Goal: Task Accomplishment & Management: Manage account settings

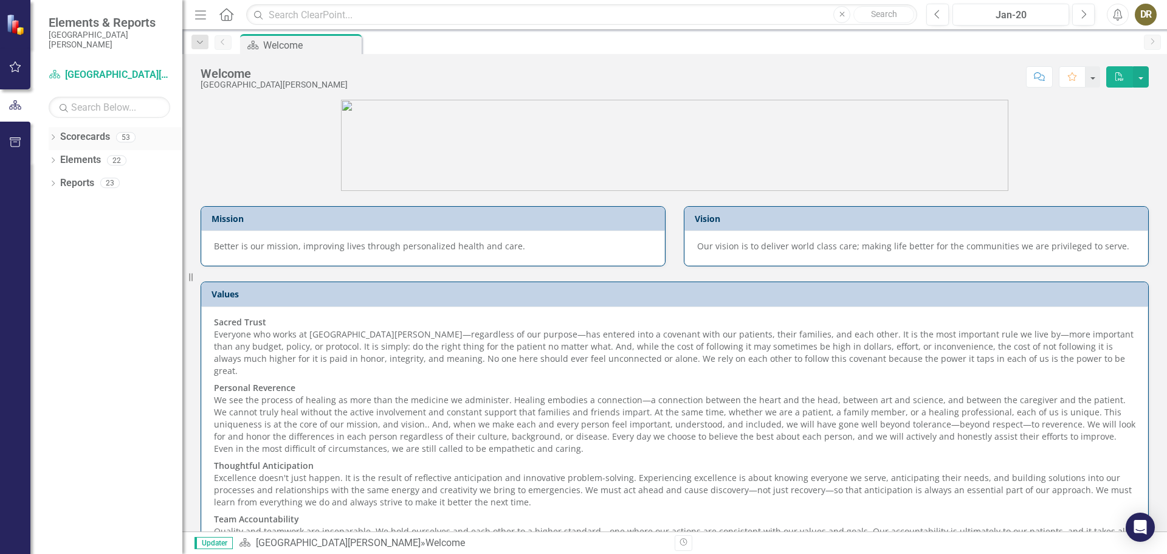
click at [50, 138] on icon "Dropdown" at bounding box center [53, 138] width 9 height 7
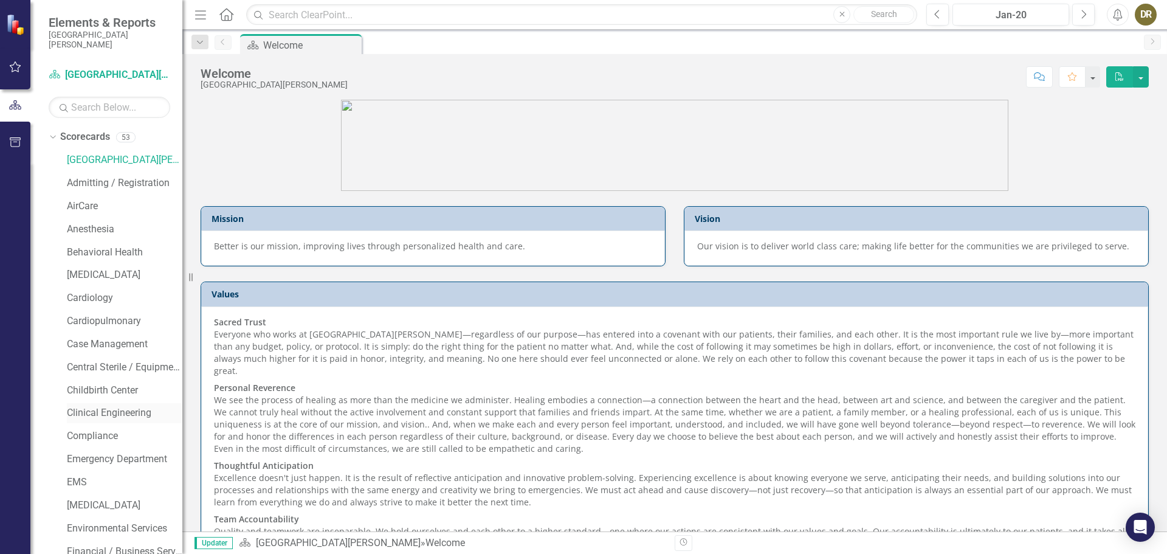
click at [112, 415] on link "Clinical Engineering" at bounding box center [124, 413] width 115 height 14
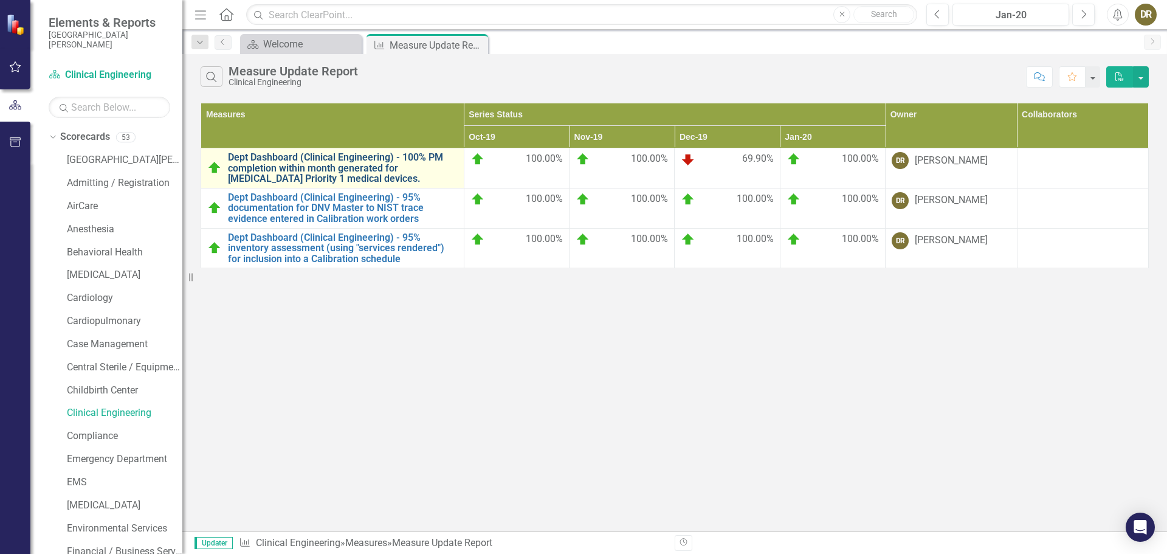
click at [289, 166] on link "Dept Dashboard (Clinical Engineering) - 100% PM completion within month generat…" at bounding box center [343, 168] width 230 height 32
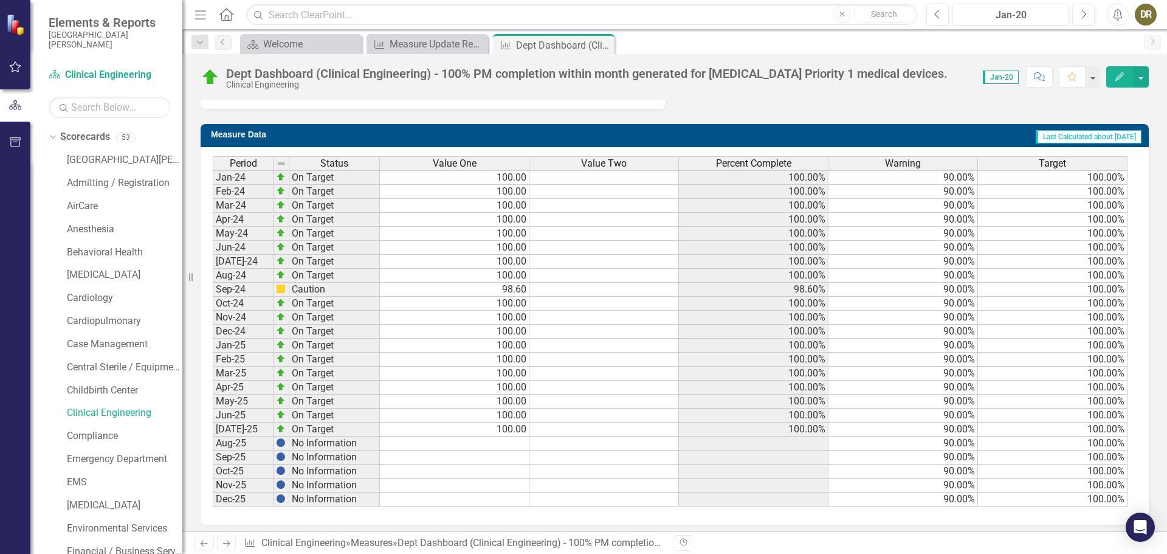
scroll to position [459, 0]
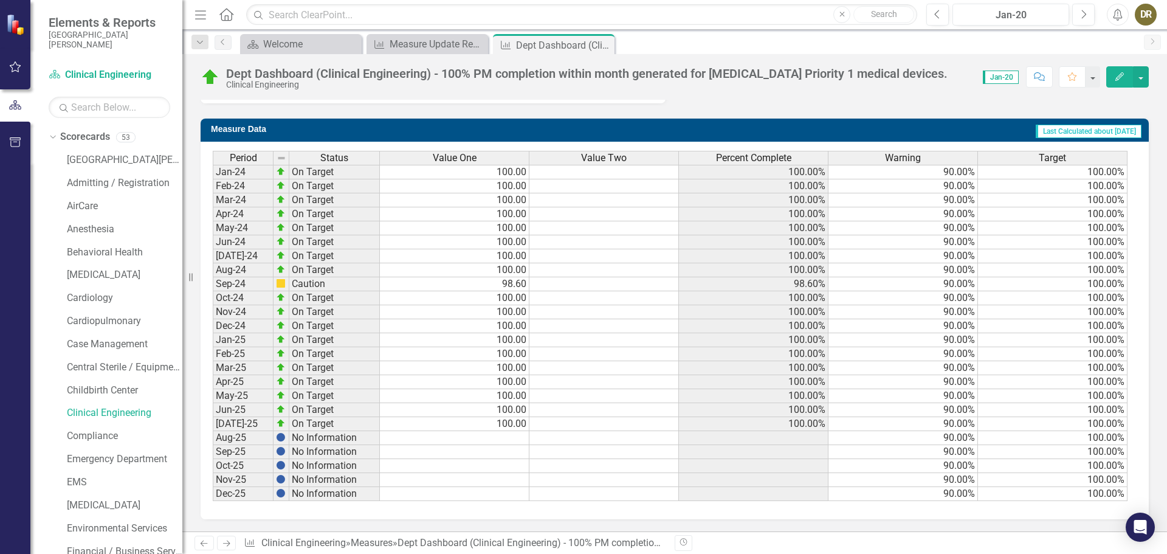
click at [428, 441] on td at bounding box center [455, 438] width 150 height 14
click at [432, 436] on td at bounding box center [455, 438] width 150 height 14
click at [434, 436] on td at bounding box center [455, 438] width 150 height 14
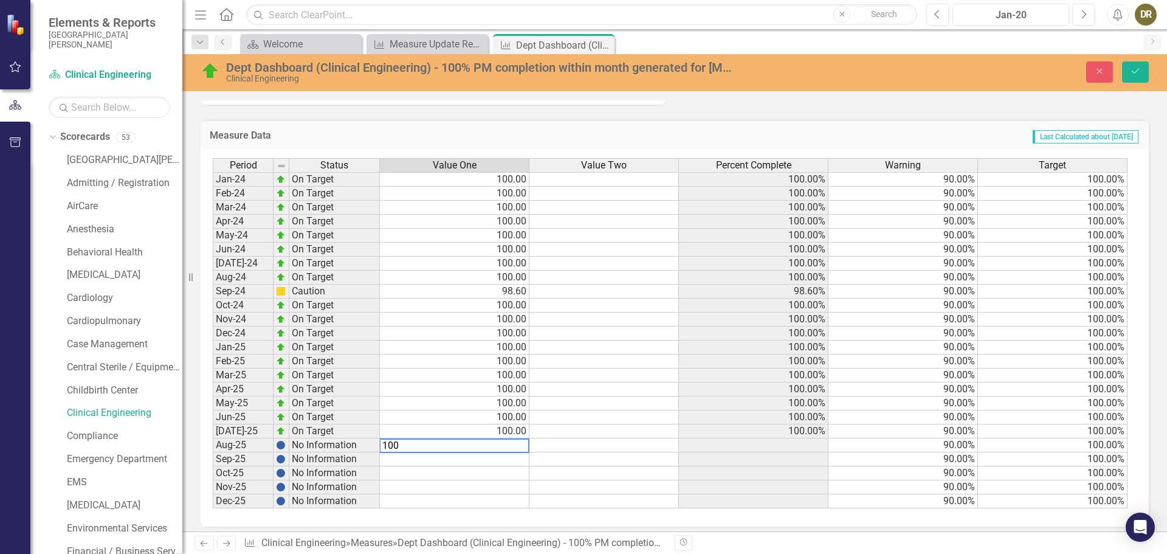
type textarea "100"
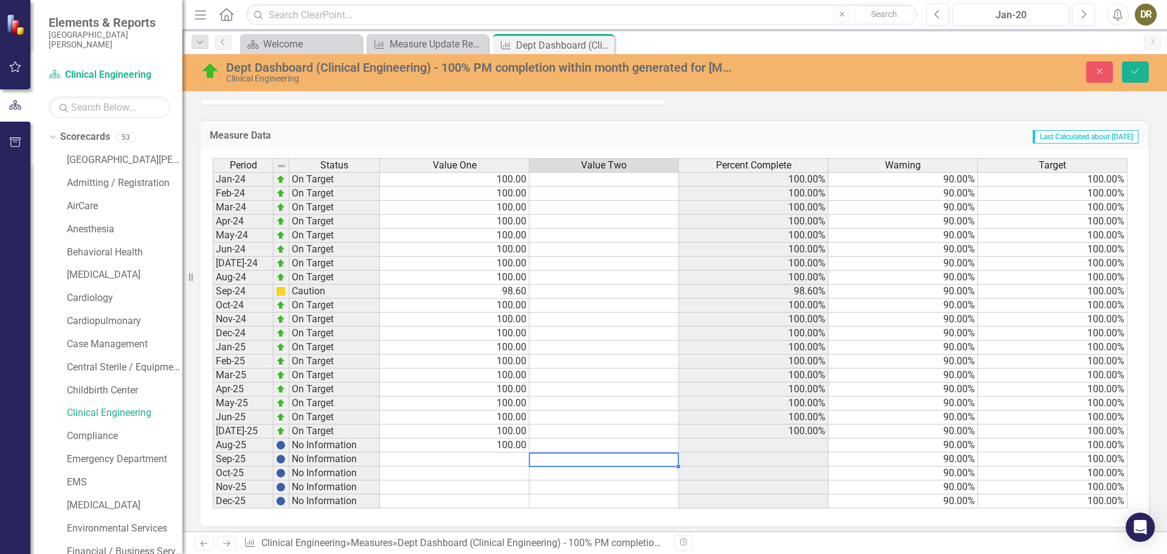
click at [551, 456] on td at bounding box center [604, 459] width 150 height 14
click at [1135, 72] on icon "Save" at bounding box center [1135, 71] width 11 height 9
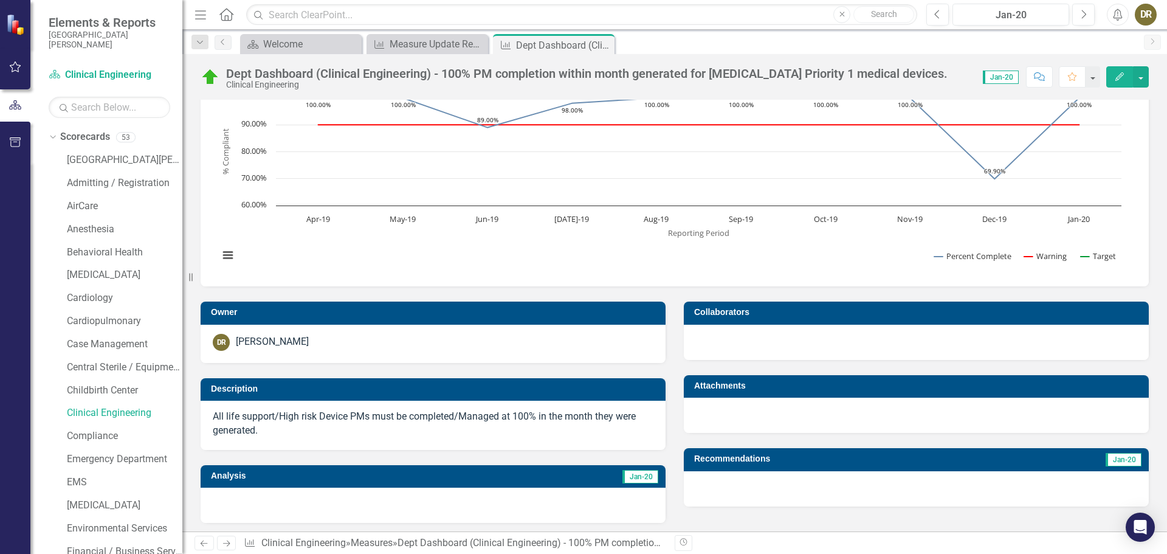
scroll to position [0, 0]
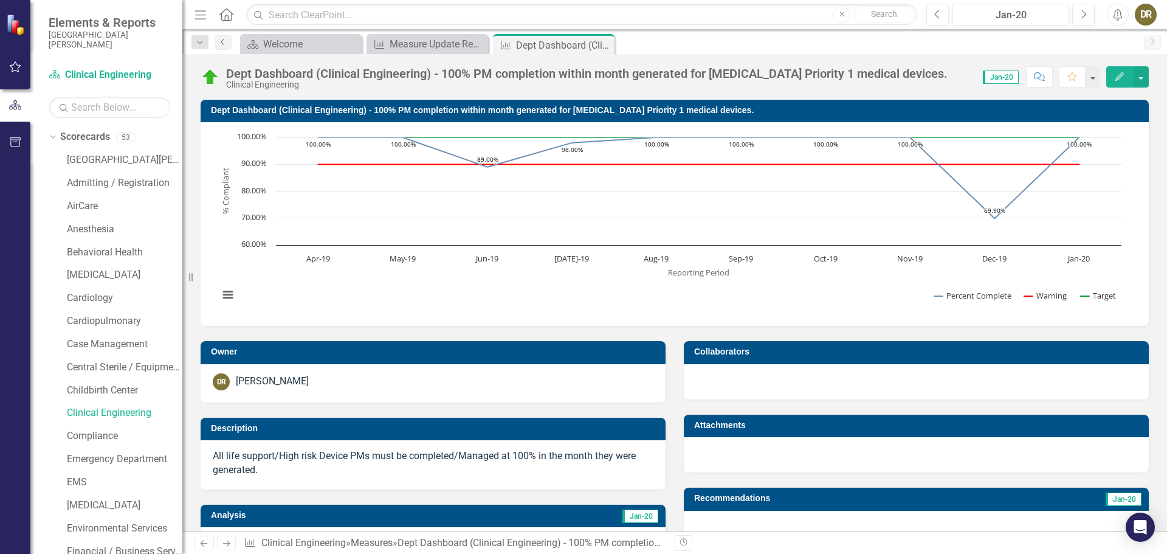
click at [224, 40] on icon "Previous" at bounding box center [223, 41] width 10 height 7
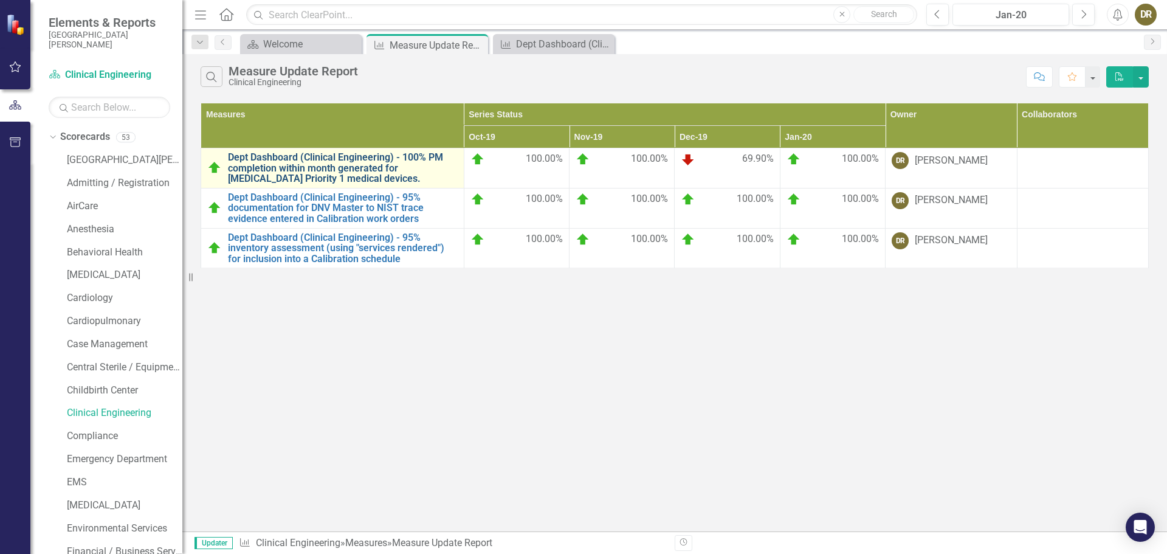
click at [267, 161] on link "Dept Dashboard (Clinical Engineering) - 100% PM completion within month generat…" at bounding box center [343, 168] width 230 height 32
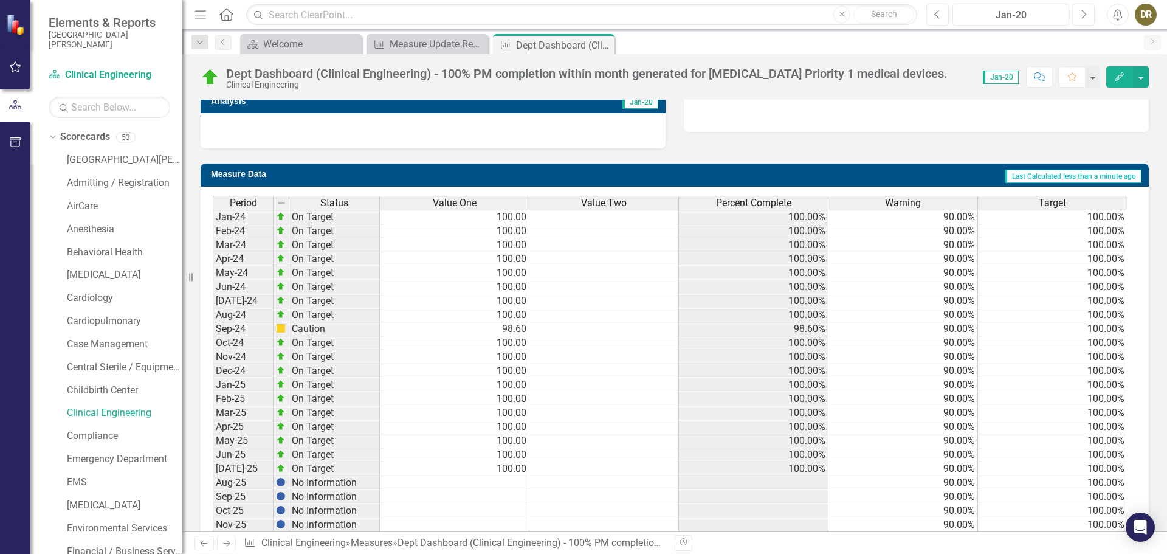
scroll to position [459, 0]
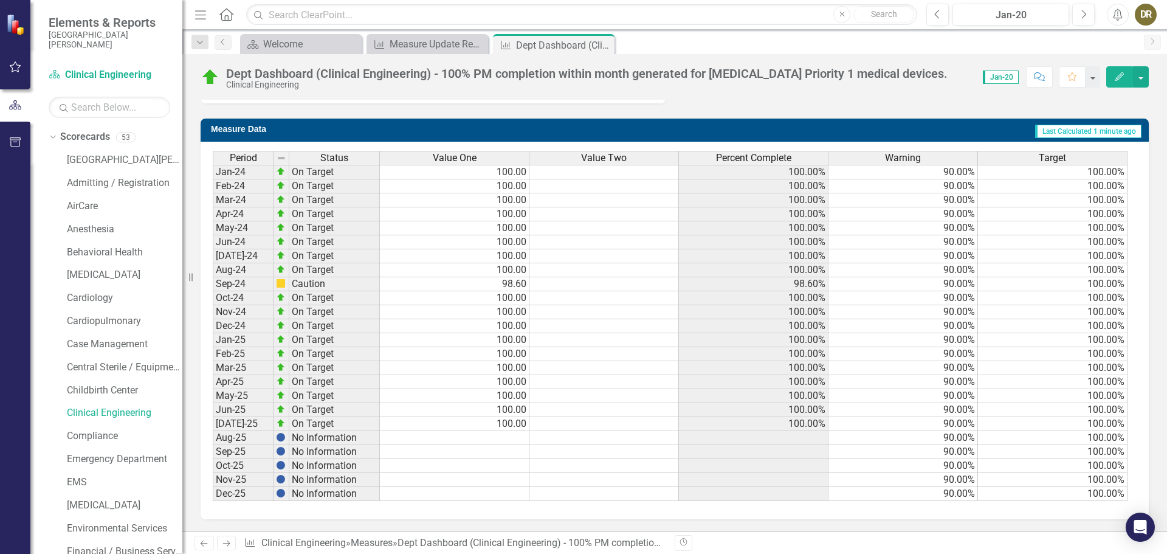
click at [488, 438] on td at bounding box center [455, 438] width 150 height 14
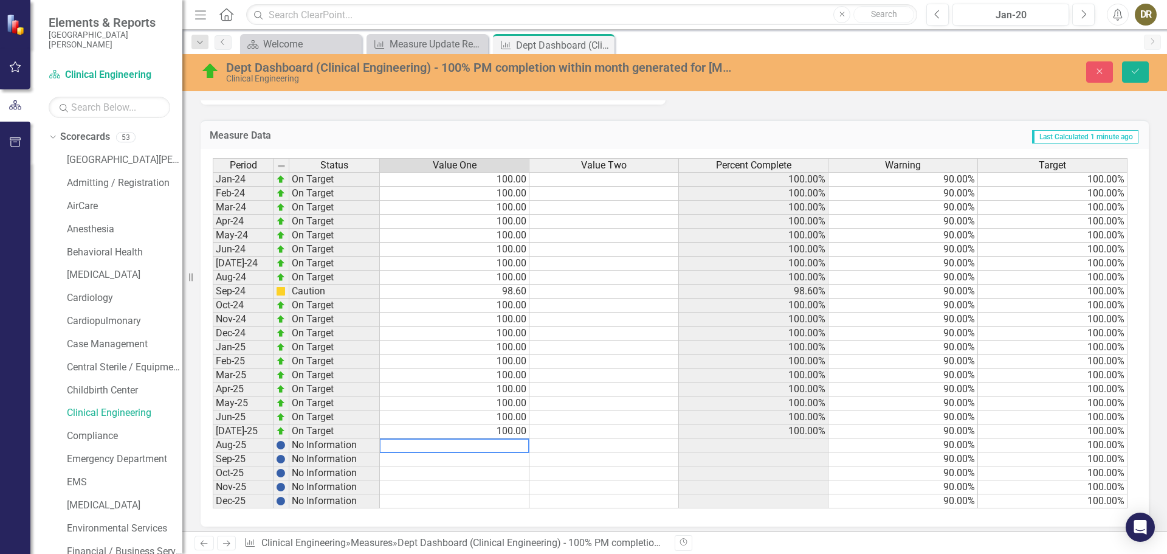
click at [489, 447] on textarea at bounding box center [454, 445] width 150 height 15
type textarea "100"
click at [566, 447] on td at bounding box center [604, 445] width 150 height 14
click at [1129, 70] on button "Save" at bounding box center [1135, 71] width 27 height 21
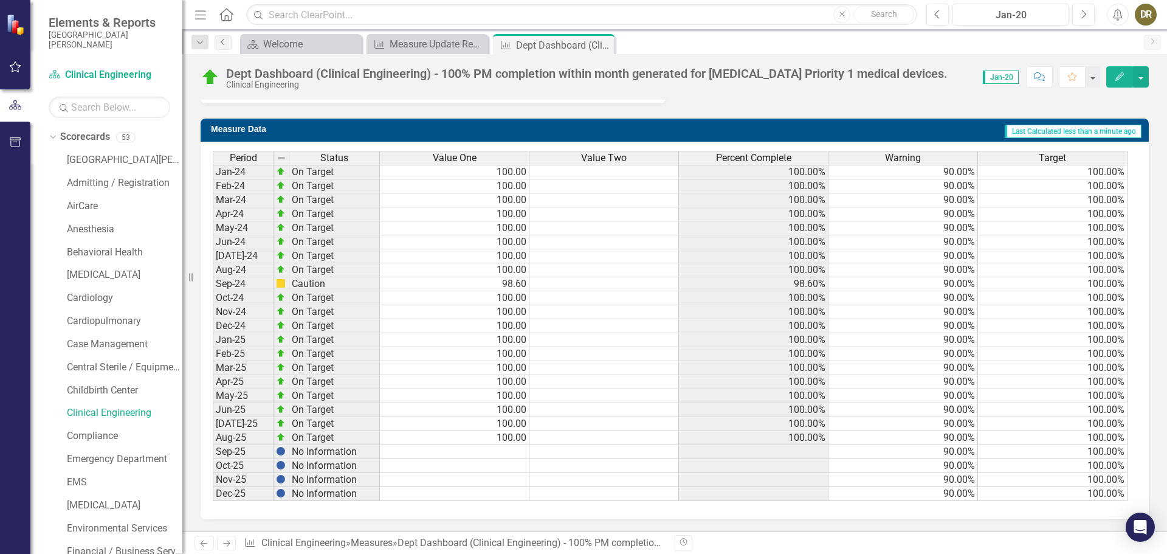
click at [220, 42] on icon "Previous" at bounding box center [223, 41] width 10 height 7
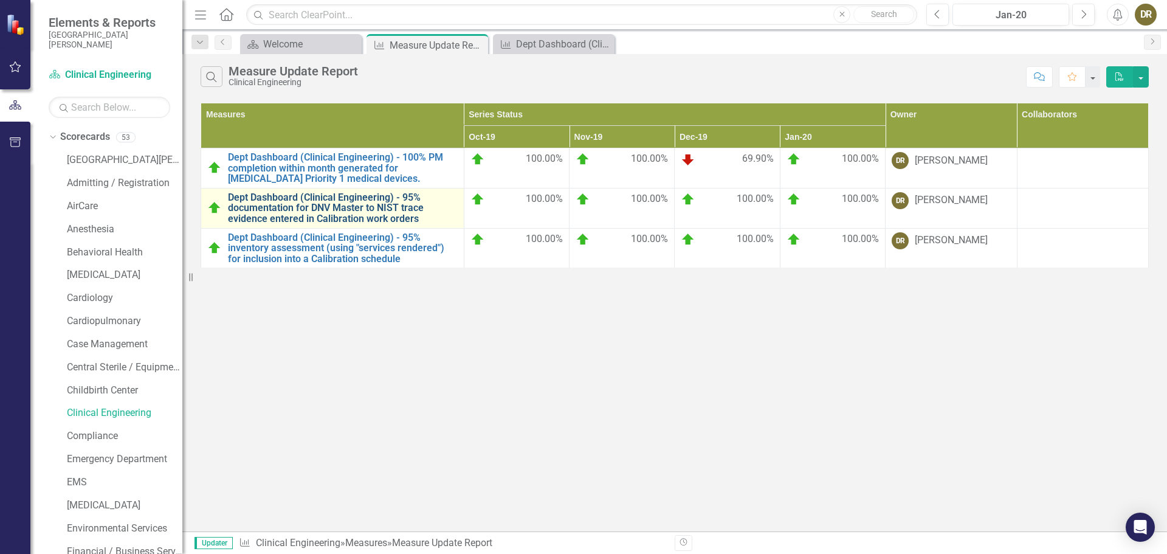
click at [286, 212] on link "Dept Dashboard (Clinical Engineering) - 95% documentation for DNV Master to NIS…" at bounding box center [343, 208] width 230 height 32
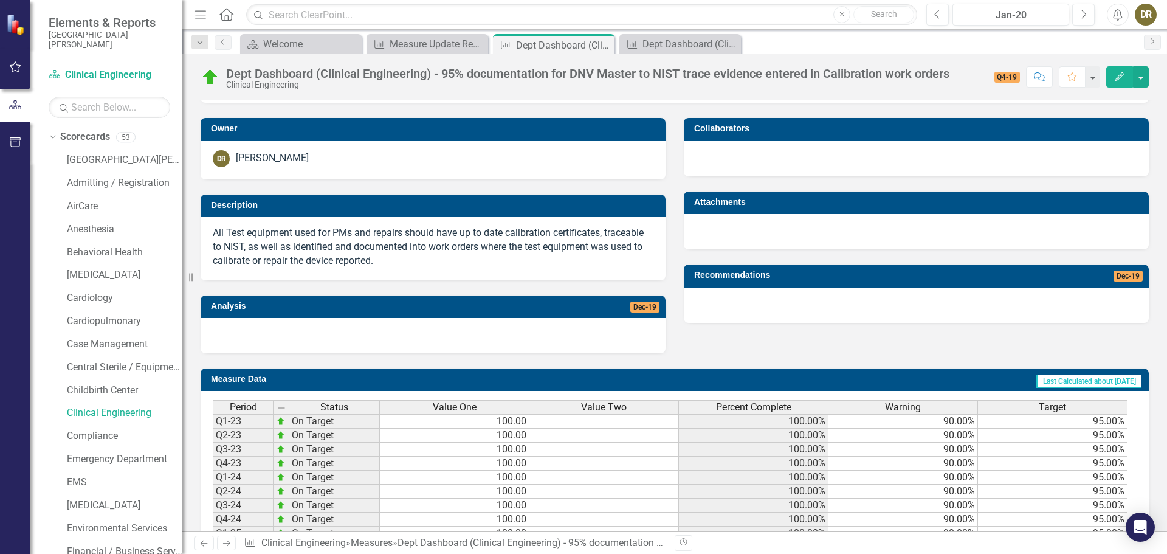
scroll to position [305, 0]
